Goal: Transaction & Acquisition: Purchase product/service

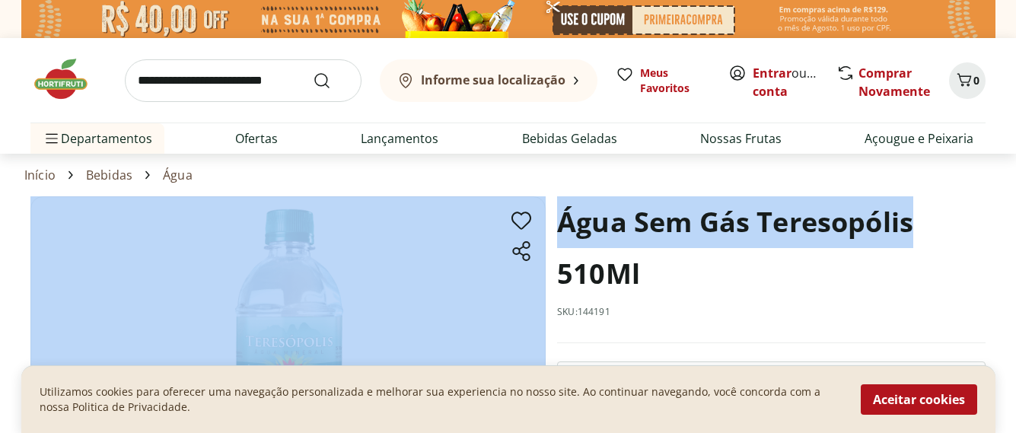
drag, startPoint x: 932, startPoint y: 222, endPoint x: 578, endPoint y: 227, distance: 354.7
click at [550, 231] on section "Água Sem Gás Teresopólis 510Ml SKU: 144191 R$ 1,99 * Adicionar Água Sem Gás Ter…" at bounding box center [507, 412] width 955 height 433
copy section "Água Sem Gás Teresopólis"
